Goal: Information Seeking & Learning: Learn about a topic

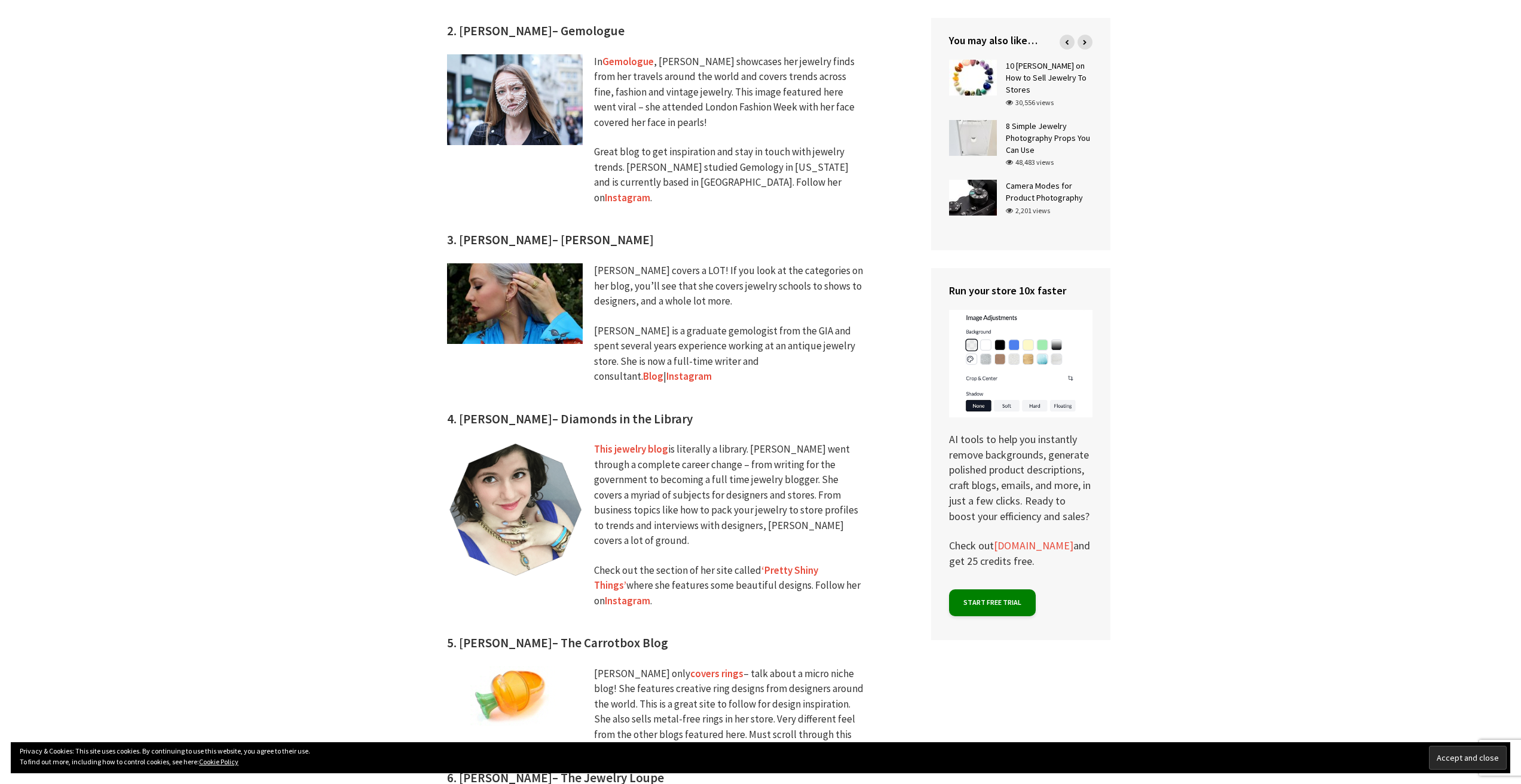
scroll to position [1075, 0]
drag, startPoint x: 673, startPoint y: 372, endPoint x: 458, endPoint y: 363, distance: 215.2
click at [458, 363] on h3 "4. [PERSON_NAME] – Diamonds in the Library" at bounding box center [662, 344] width 430 height 164
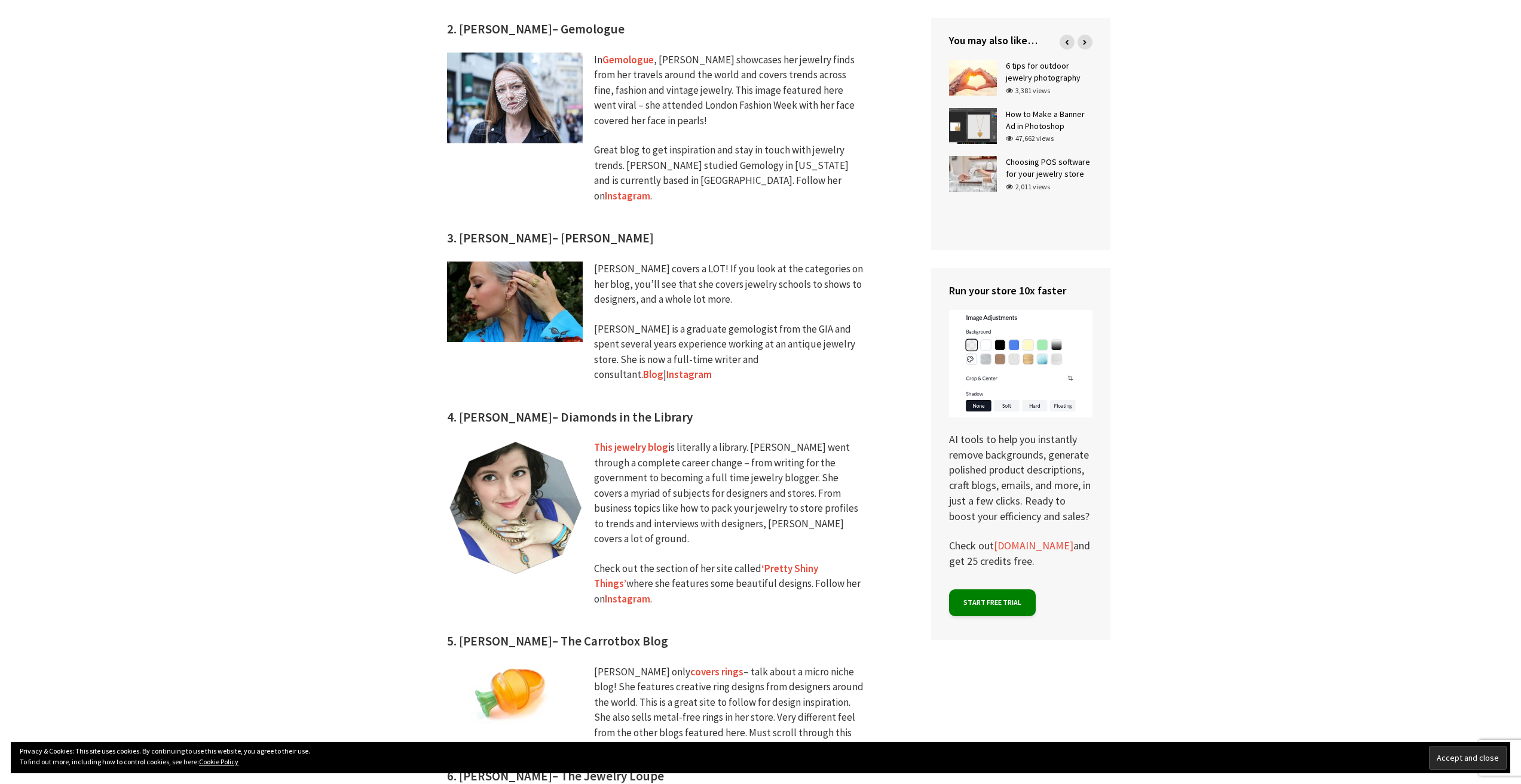
click at [635, 441] on link "This jewelry blog" at bounding box center [631, 448] width 75 height 13
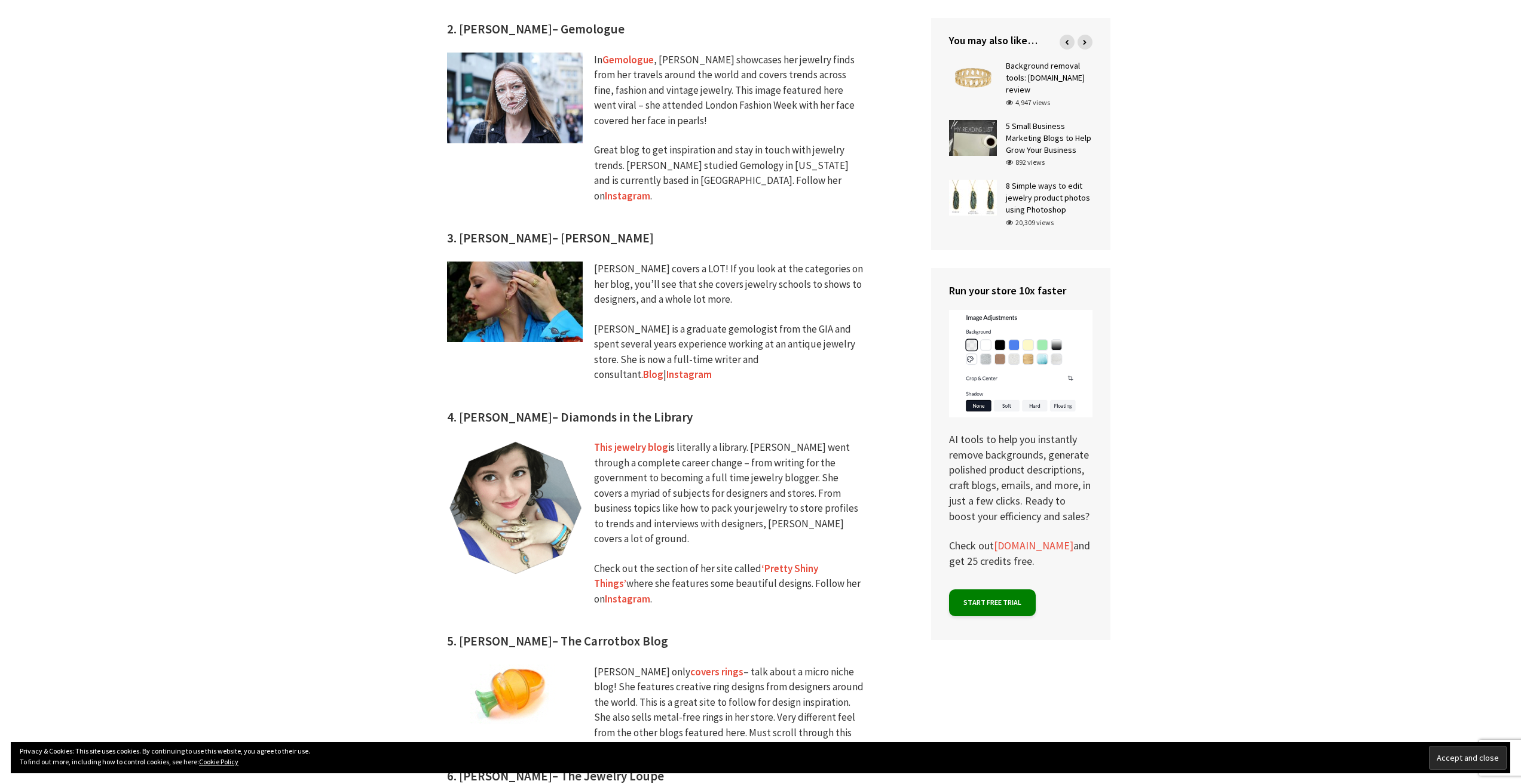
click at [663, 368] on link "Blog" at bounding box center [653, 375] width 20 height 13
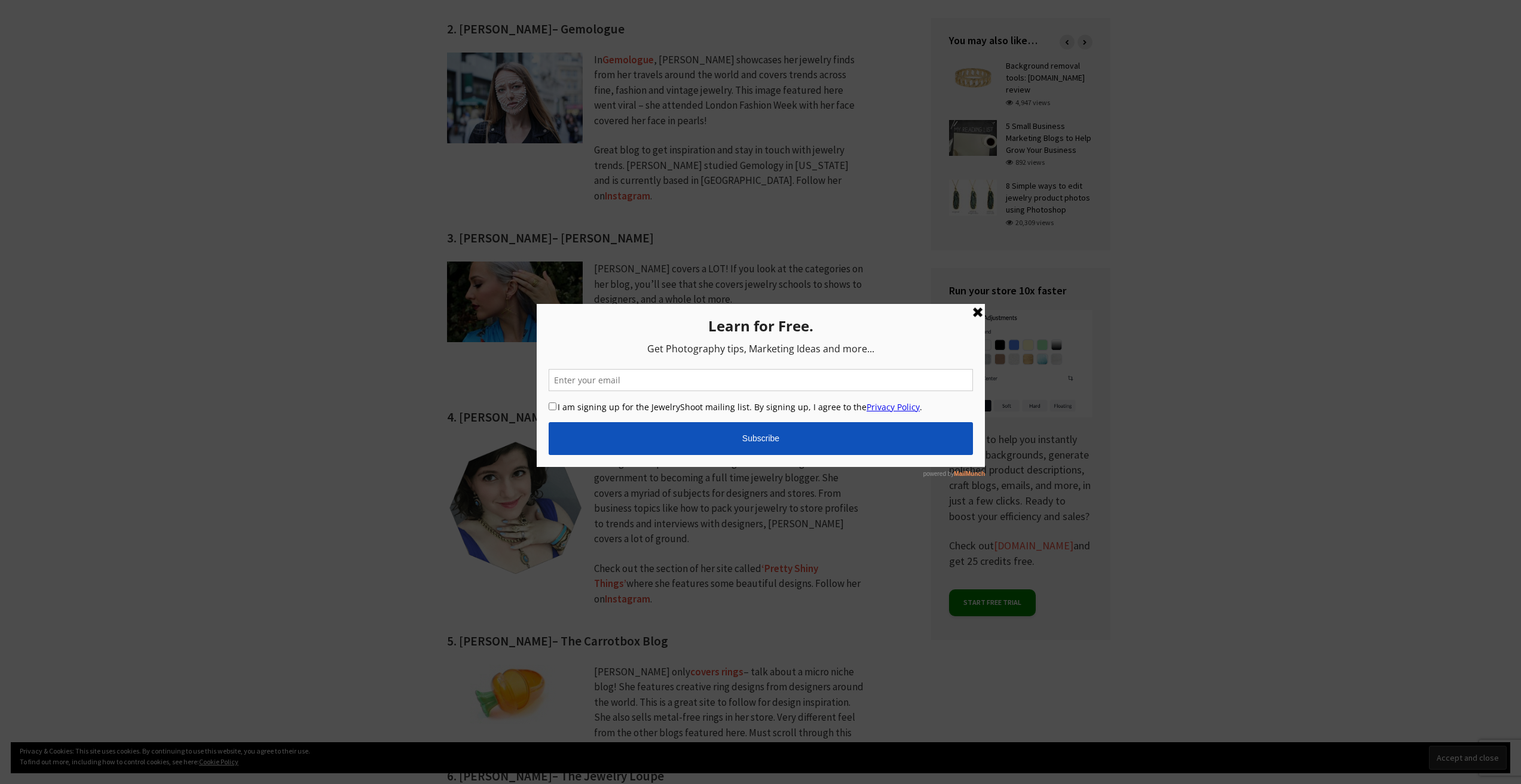
click at [974, 310] on link at bounding box center [977, 312] width 14 height 14
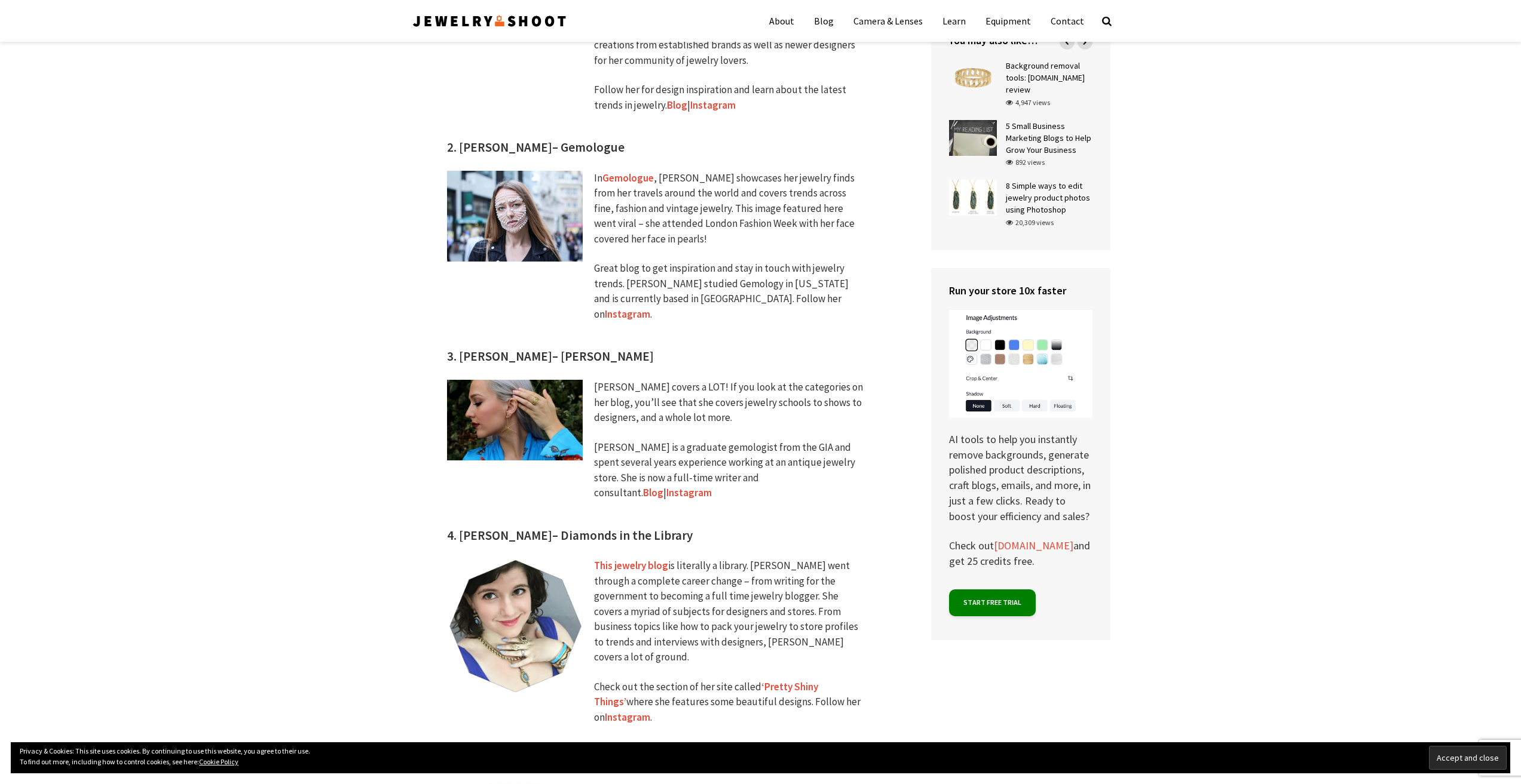
scroll to position [956, 0]
click at [617, 172] on link "Gemologue" at bounding box center [628, 179] width 51 height 13
click at [629, 172] on link "Gemologue" at bounding box center [628, 179] width 51 height 13
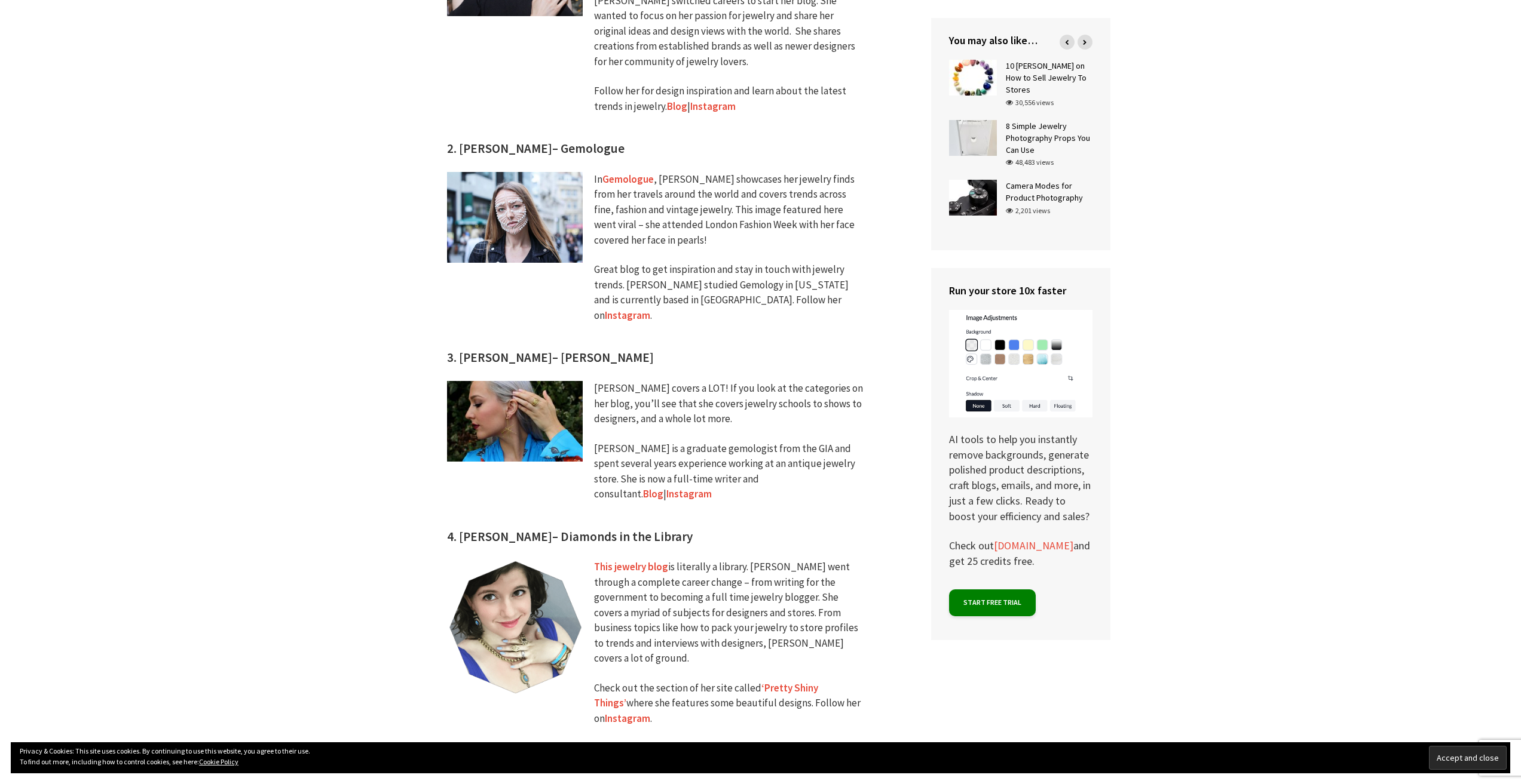
scroll to position [1314, 0]
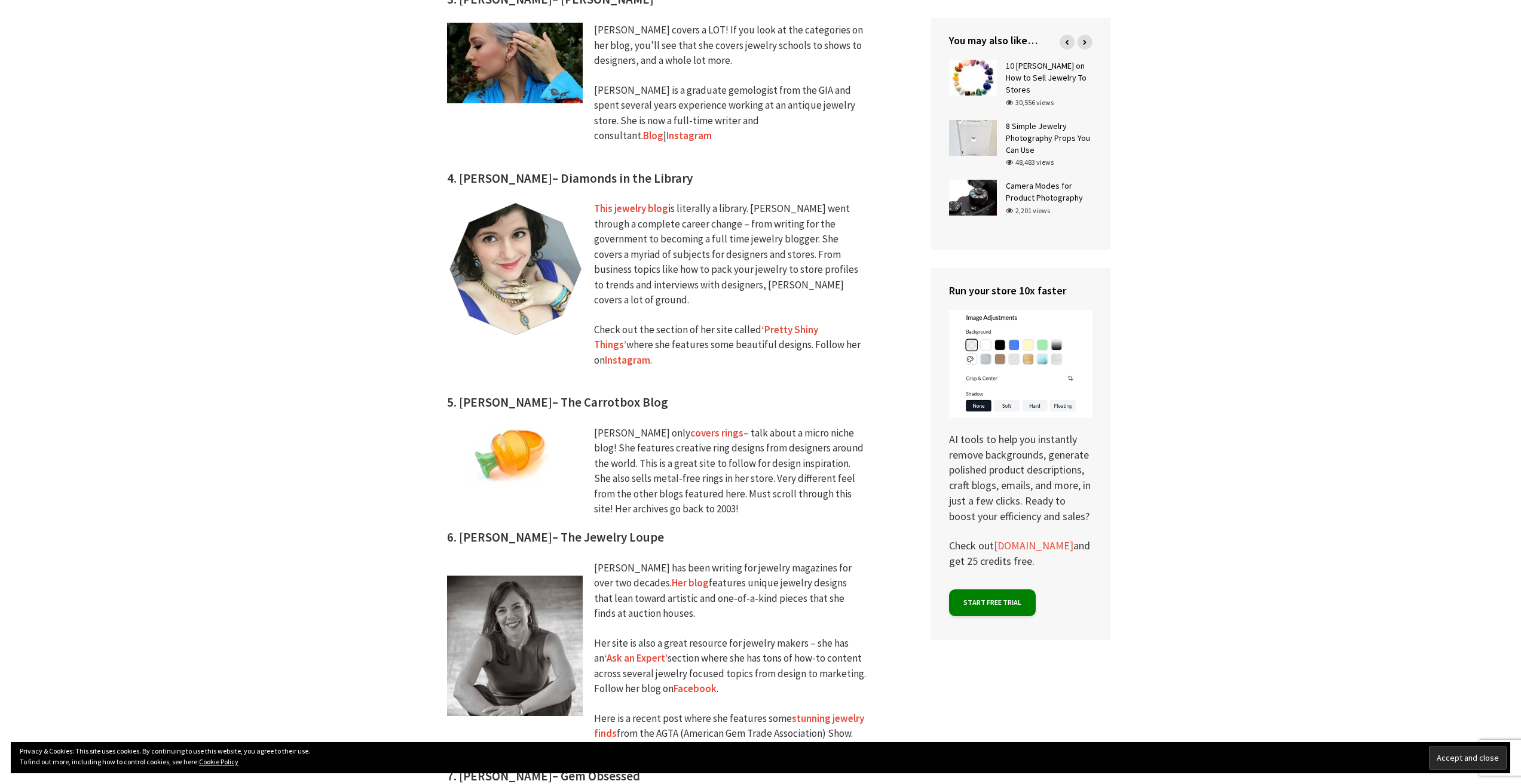
click at [650, 426] on div "[PERSON_NAME] only covers rings – talk about a micro niche blog! She features c…" at bounding box center [730, 471] width 272 height 91
click at [690, 427] on link "covers rings" at bounding box center [717, 433] width 54 height 13
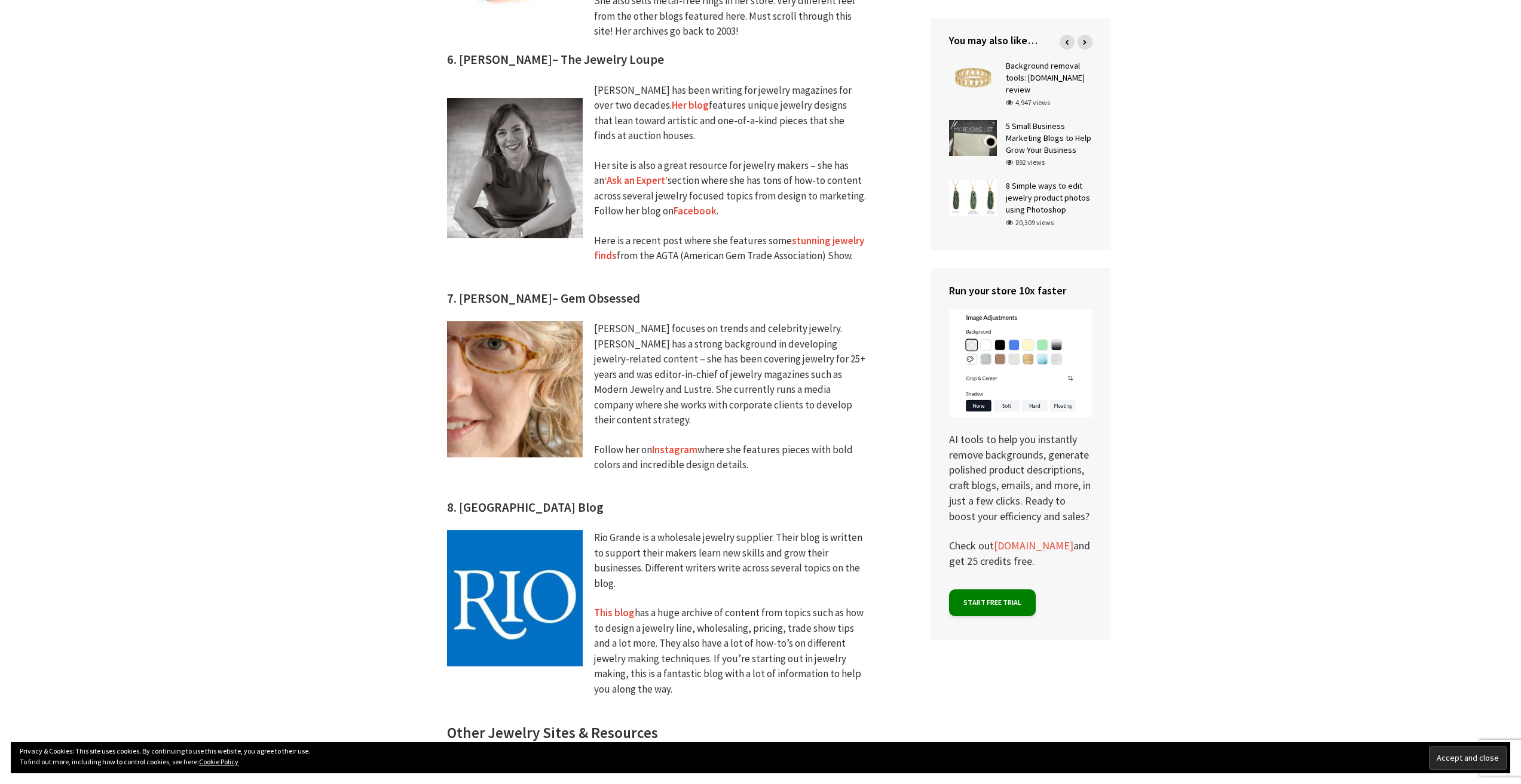
scroll to position [1971, 0]
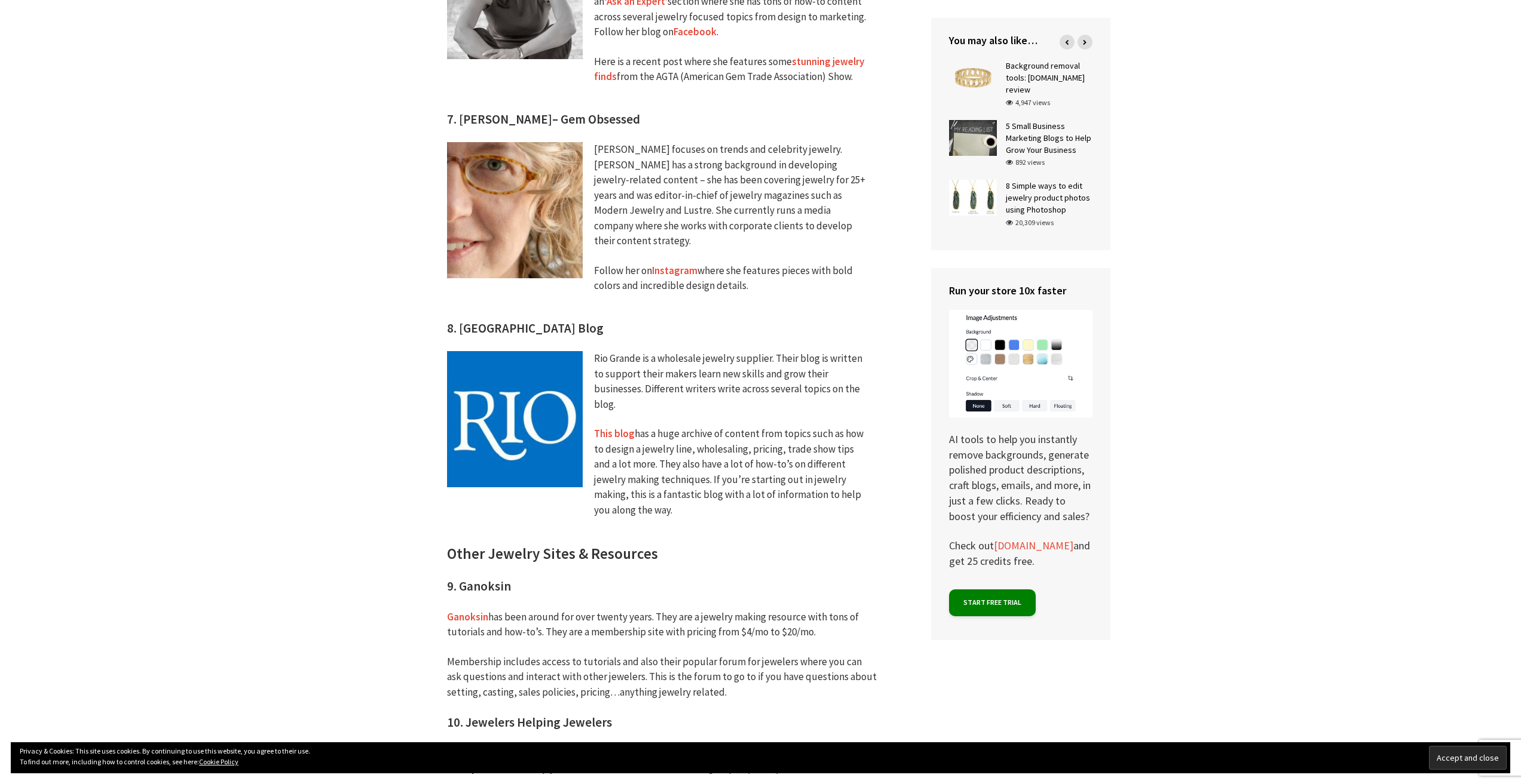
click at [609, 427] on link "This blog" at bounding box center [614, 433] width 41 height 13
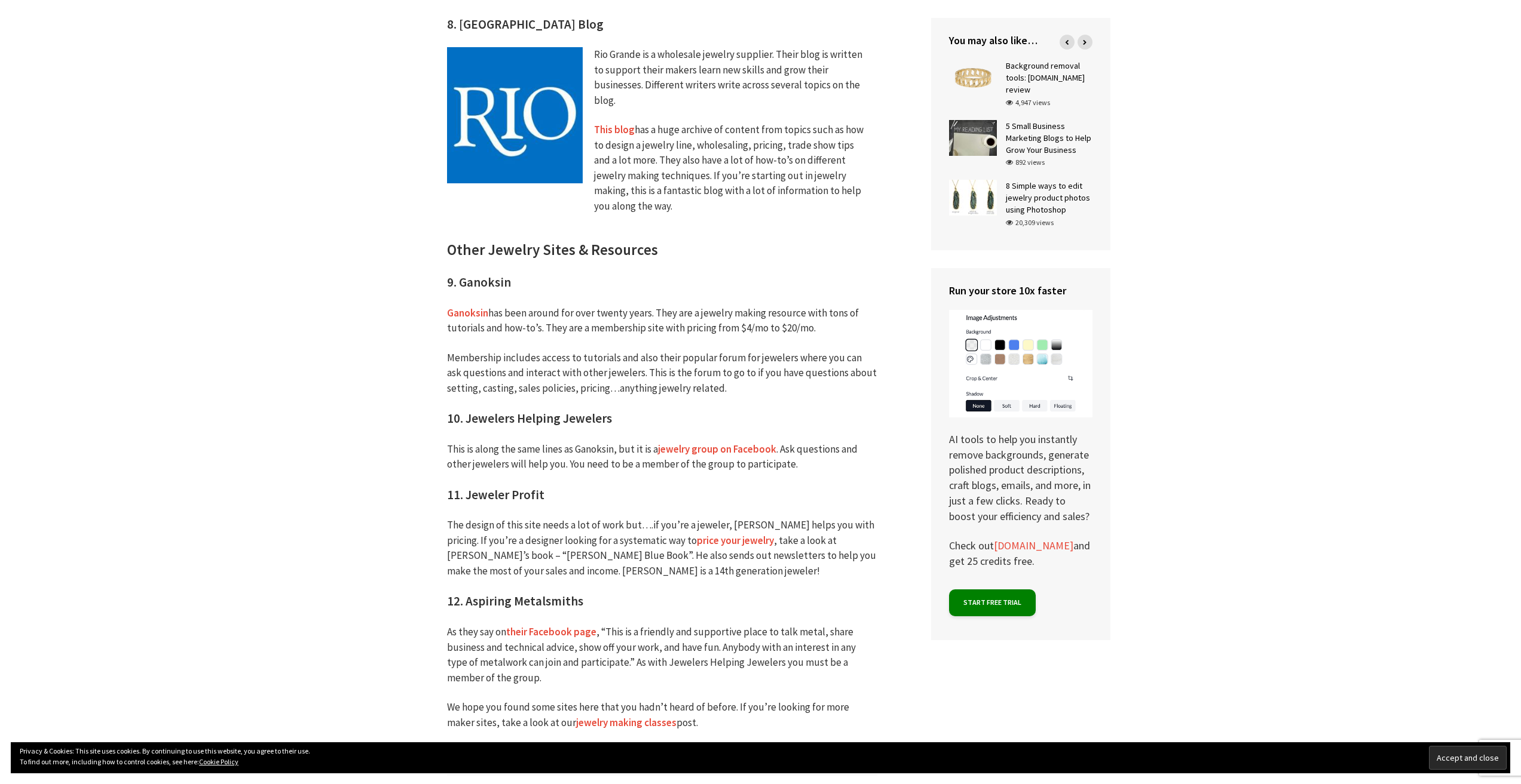
scroll to position [2329, 0]
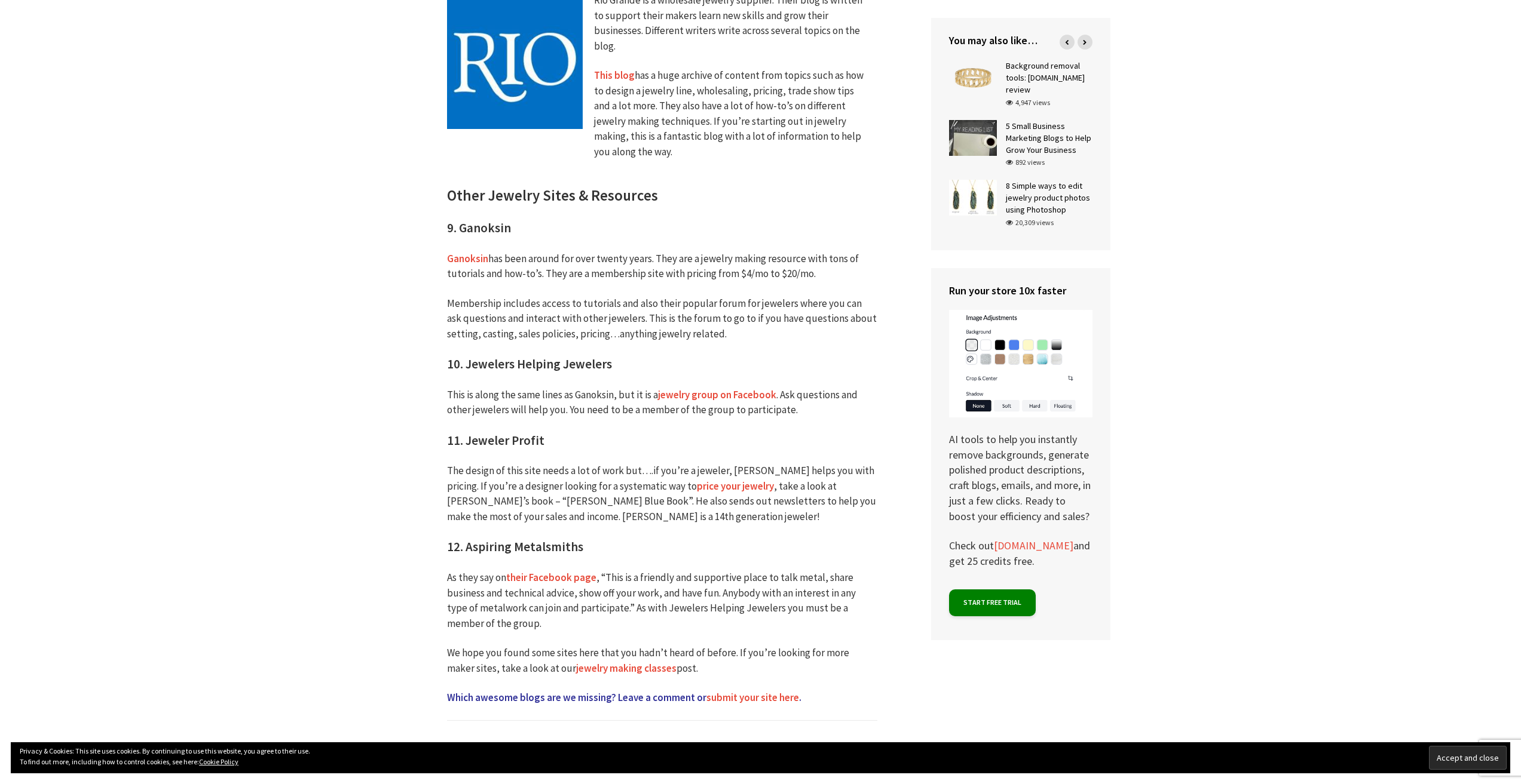
click at [466, 252] on link "Ganoksin" at bounding box center [467, 259] width 41 height 13
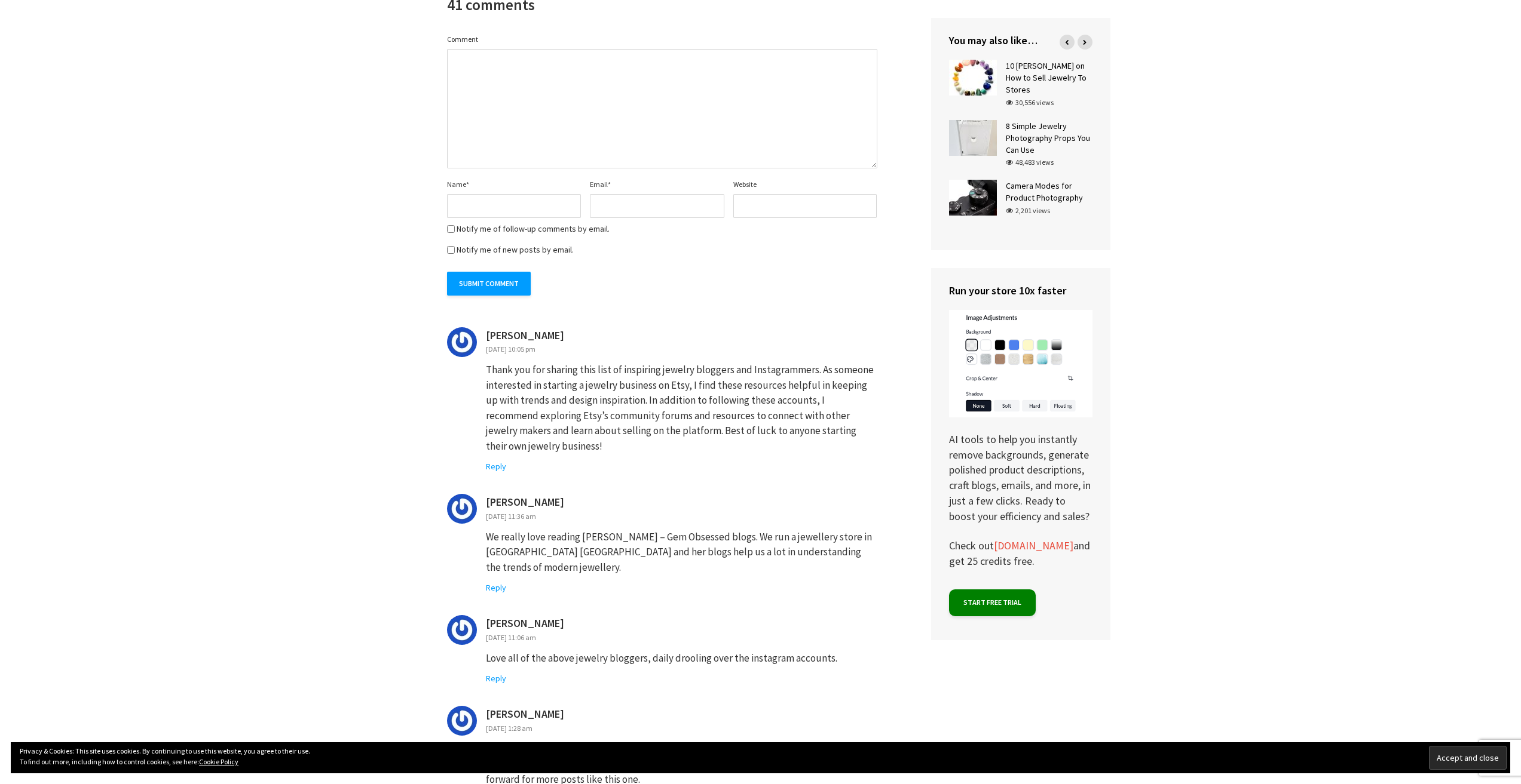
scroll to position [3285, 0]
